Goal: Transaction & Acquisition: Purchase product/service

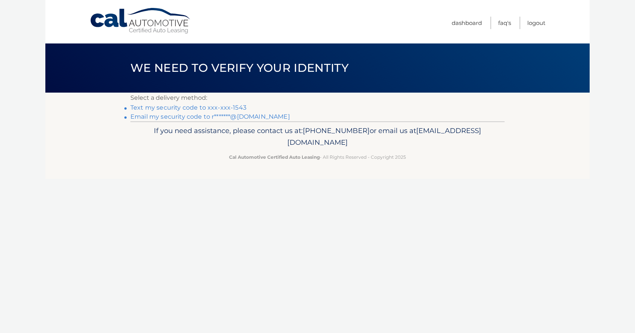
click at [229, 107] on link "Text my security code to xxx-xxx-1543" at bounding box center [188, 107] width 116 height 7
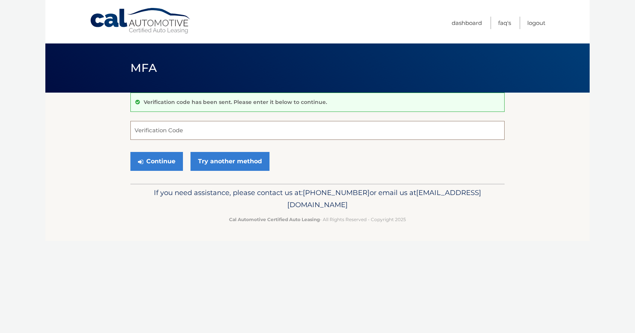
click at [177, 133] on input "Verification Code" at bounding box center [317, 130] width 374 height 19
click at [158, 130] on input "Verification Code" at bounding box center [317, 130] width 374 height 19
type input "907225"
click at [167, 158] on button "Continue" at bounding box center [156, 161] width 53 height 19
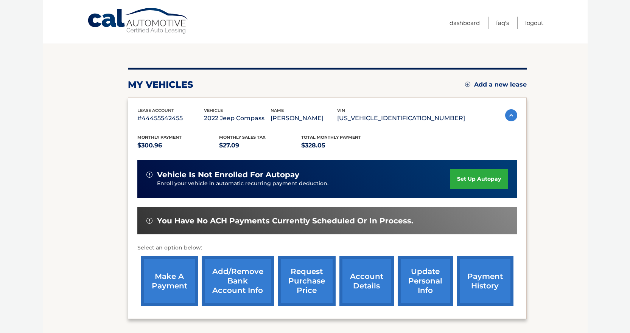
scroll to position [76, 0]
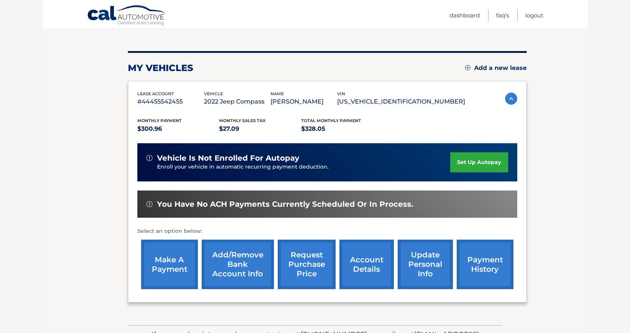
click at [177, 272] on link "make a payment" at bounding box center [169, 265] width 57 height 50
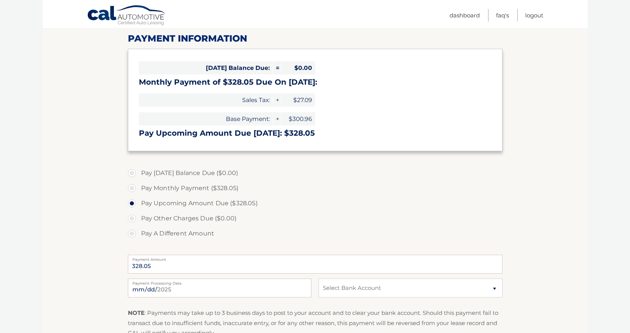
scroll to position [113, 0]
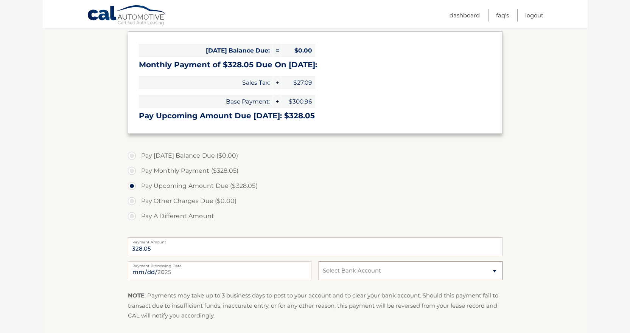
click at [492, 270] on select "Select Bank Account Checking FIRST NATIONAL BANK OF [US_STATE] *****1705 Checki…" at bounding box center [409, 270] width 183 height 19
select select "YTkzZmEwZTgtMWNiOC00M2JmLWE0YjEtNmRjMWFiZjE3MGM1"
click at [318, 261] on select "Select Bank Account Checking FIRST NATIONAL BANK OF PENNSYLVANIA *****1705 Chec…" at bounding box center [409, 270] width 183 height 19
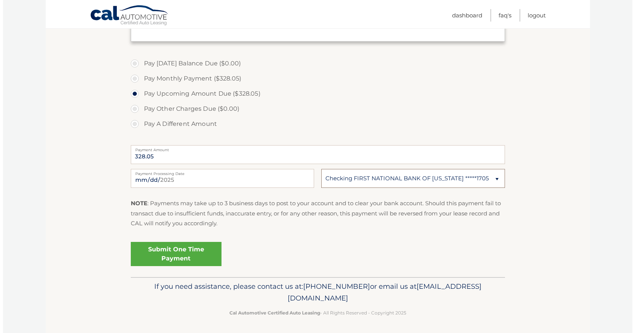
scroll to position [207, 0]
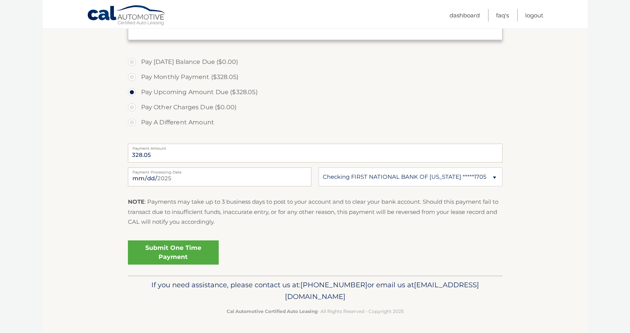
click at [191, 251] on link "Submit One Time Payment" at bounding box center [173, 253] width 91 height 24
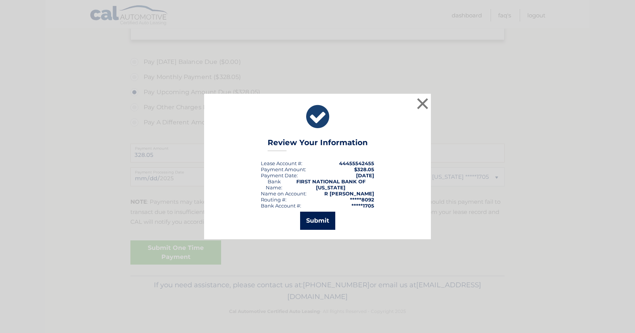
click at [322, 222] on button "Submit" at bounding box center [317, 221] width 35 height 18
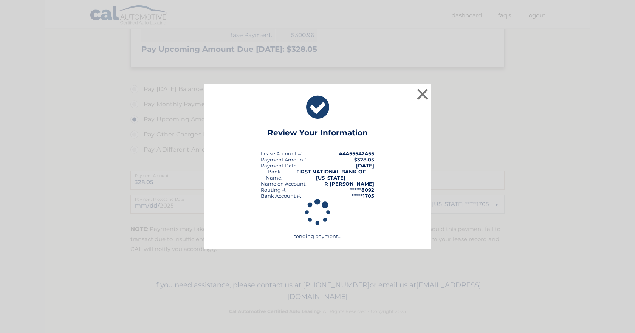
scroll to position [180, 0]
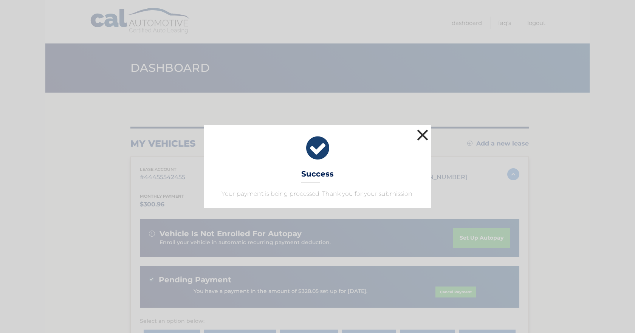
click at [430, 134] on button "×" at bounding box center [422, 134] width 15 height 15
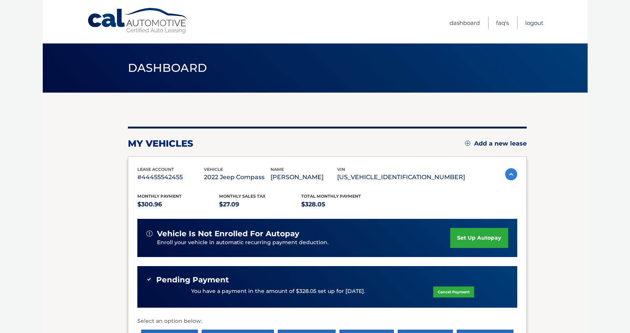
click at [534, 23] on link "Logout" at bounding box center [534, 23] width 18 height 12
